Goal: Task Accomplishment & Management: Use online tool/utility

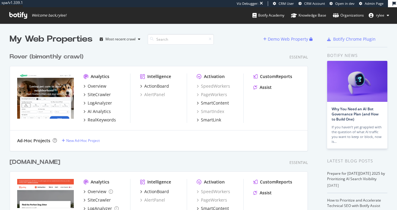
scroll to position [210, 397]
click at [91, 94] on div "SiteCrawler" at bounding box center [99, 94] width 23 height 6
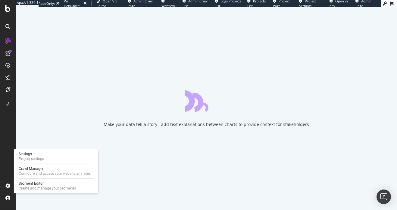
click at [34, 179] on div "Settings Project settings Crawl Manager Configure and access your website analy…" at bounding box center [56, 171] width 84 height 44
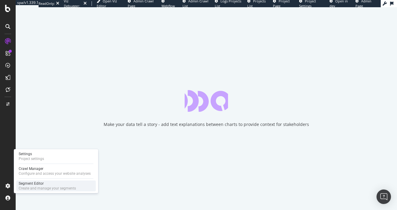
click at [34, 184] on div "Segment Editor" at bounding box center [47, 183] width 57 height 5
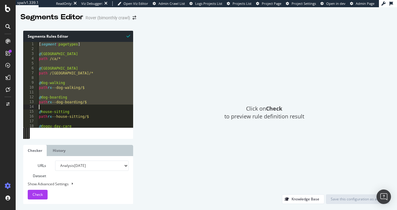
drag, startPoint x: 39, startPoint y: 45, endPoint x: 123, endPoint y: 106, distance: 104.2
click at [123, 106] on div "[ segment : pagetypes ] @ [GEOGRAPHIC_DATA] path /ca/* @ [GEOGRAPHIC_DATA] path…" at bounding box center [204, 89] width 332 height 95
type textarea "path rx --dog-boarding/$"
click at [74, 79] on div "[ segment : pagetypes ] @ [GEOGRAPHIC_DATA] path /ca/* @ [GEOGRAPHIC_DATA] path…" at bounding box center [204, 89] width 332 height 95
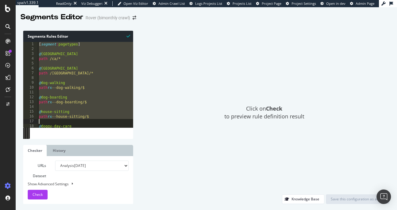
drag, startPoint x: 39, startPoint y: 46, endPoint x: 112, endPoint y: 121, distance: 105.1
click at [112, 121] on div "[ segment : pagetypes ] @ [GEOGRAPHIC_DATA] path /ca/* @ [GEOGRAPHIC_DATA] path…" at bounding box center [204, 89] width 332 height 95
type textarea "path rx --house-sitting/$"
